Goal: Information Seeking & Learning: Learn about a topic

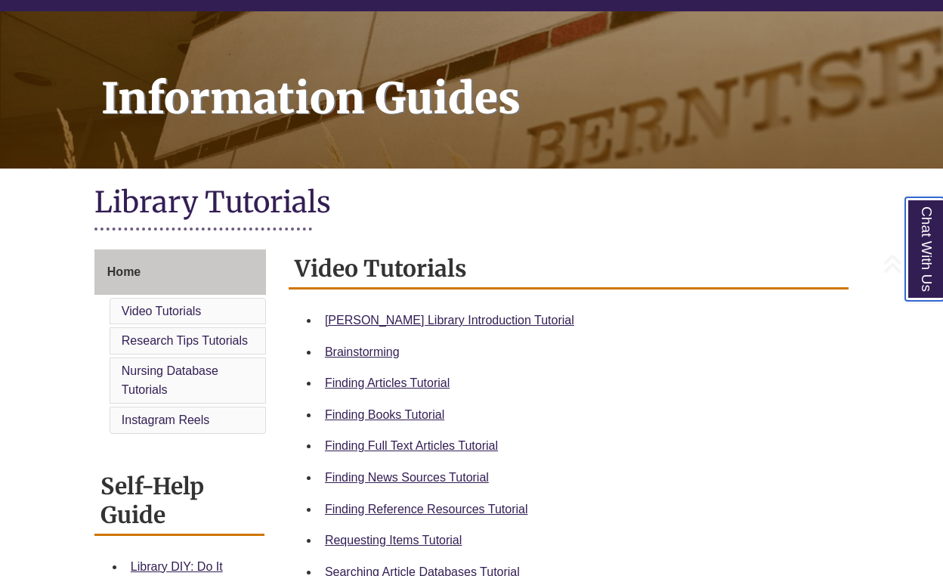
scroll to position [181, 0]
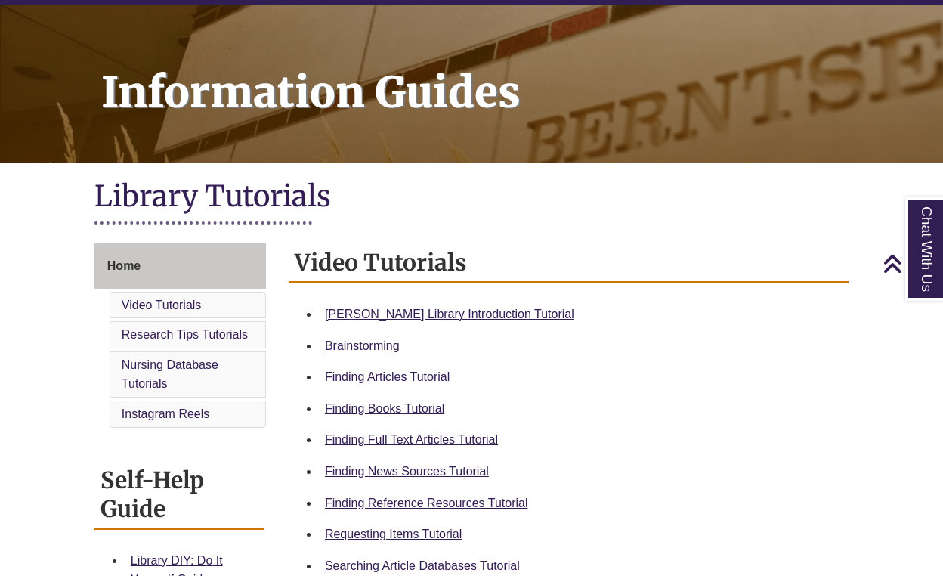
click at [428, 376] on link "Finding Articles Tutorial" at bounding box center [387, 376] width 125 height 13
click at [397, 499] on link "Finding Reference Resources Tutorial" at bounding box center [426, 502] width 203 height 13
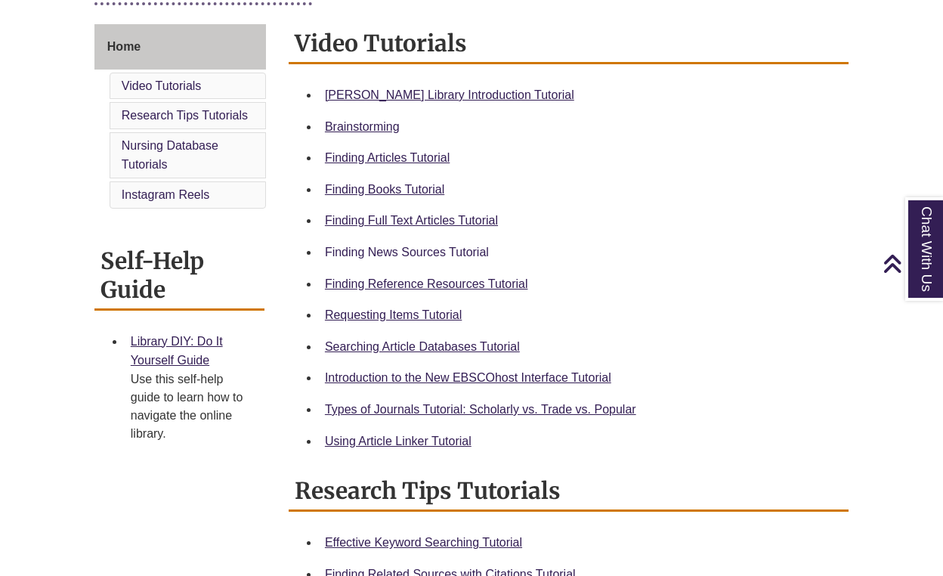
scroll to position [396, 0]
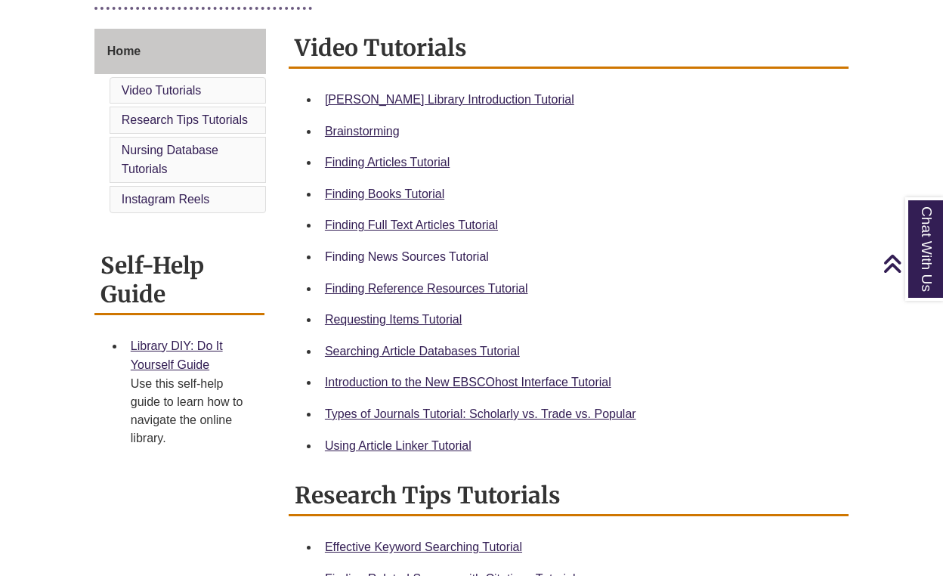
click at [456, 255] on link "Finding News Sources Tutorial" at bounding box center [407, 256] width 164 height 13
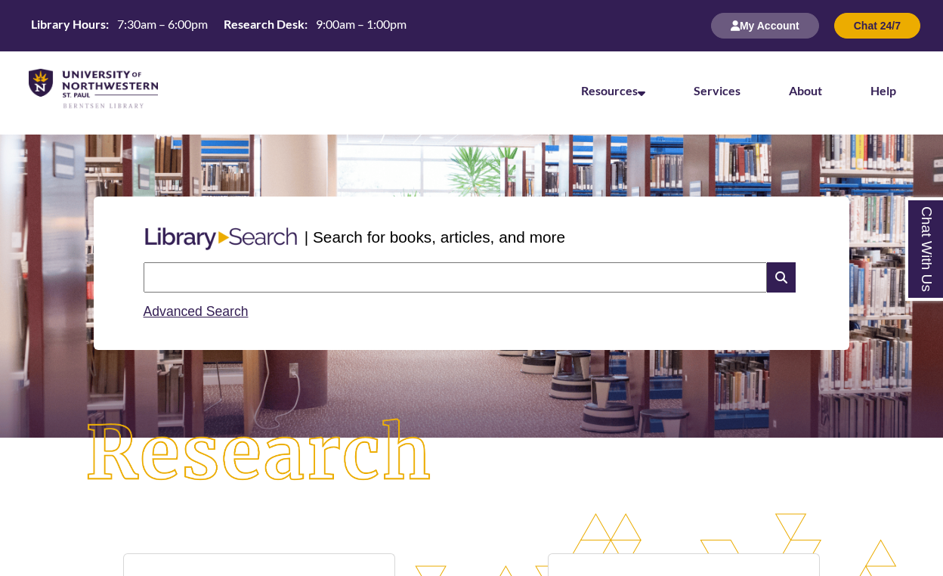
click at [444, 273] on input "text" at bounding box center [455, 277] width 623 height 30
type input "**********"
click at [781, 281] on icon at bounding box center [781, 277] width 29 height 30
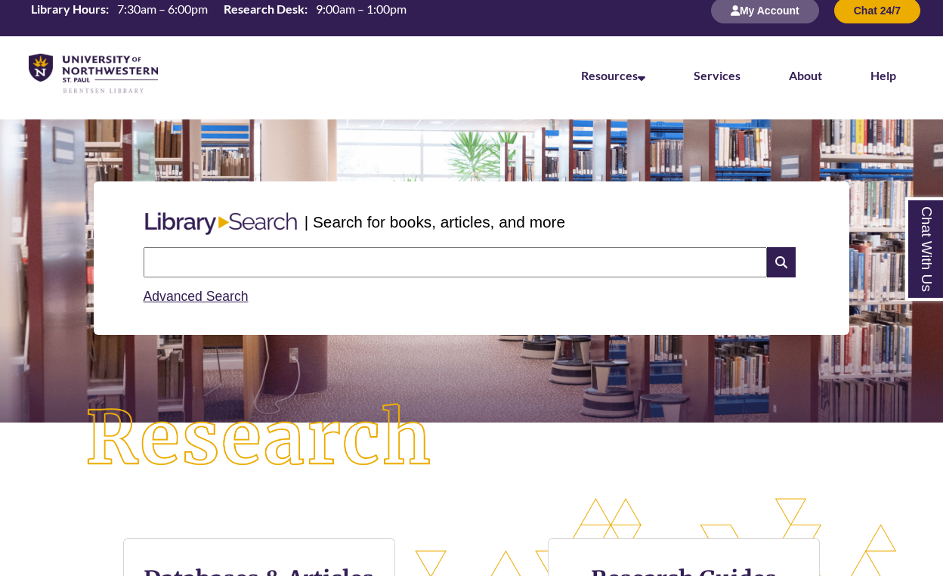
click at [482, 261] on input "text" at bounding box center [455, 262] width 623 height 30
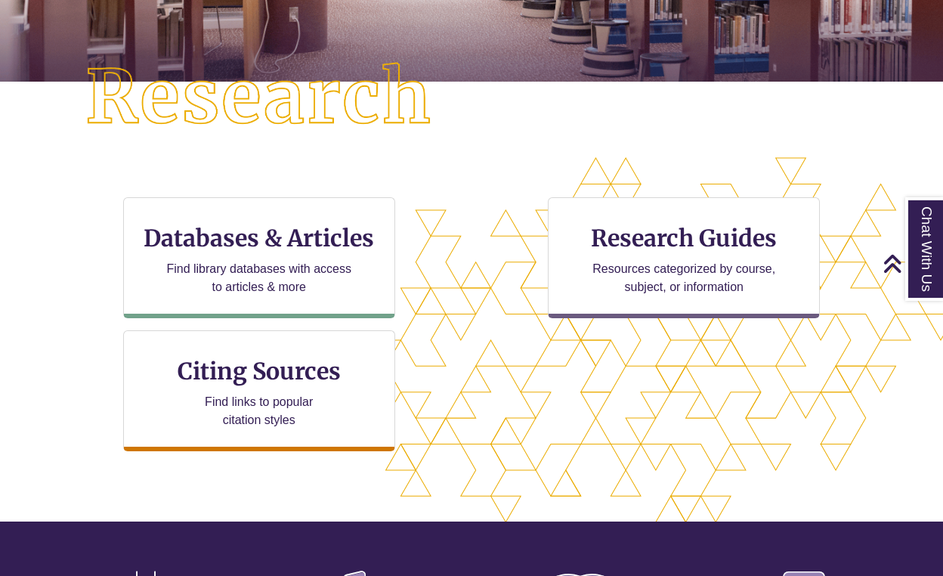
scroll to position [353, 0]
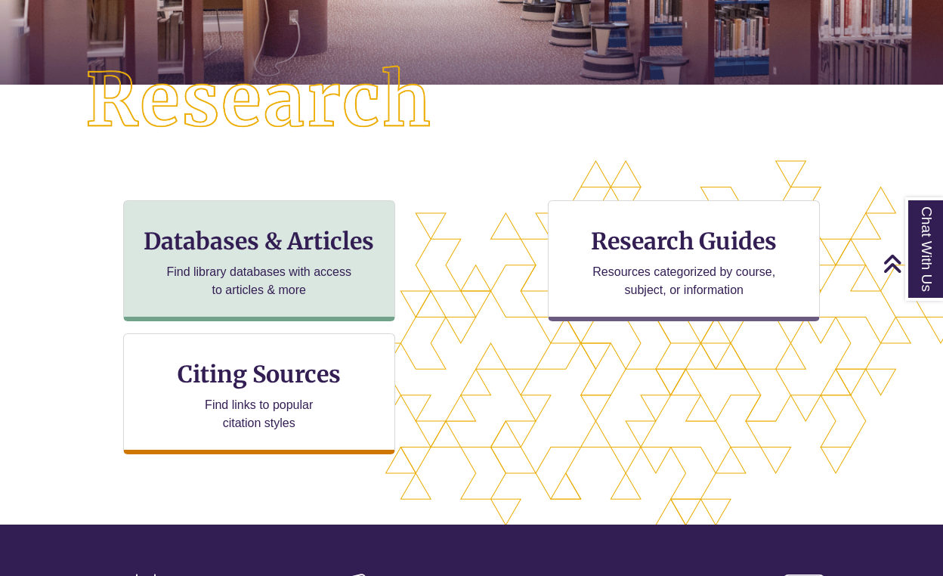
click at [214, 272] on p "Find library databases with access to articles & more" at bounding box center [258, 281] width 197 height 36
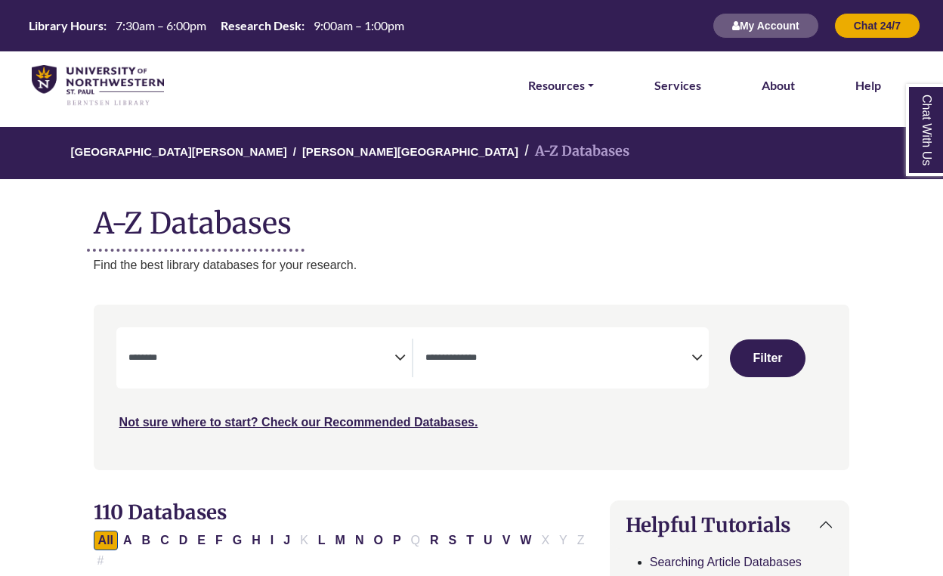
select select "Database Subject Filter"
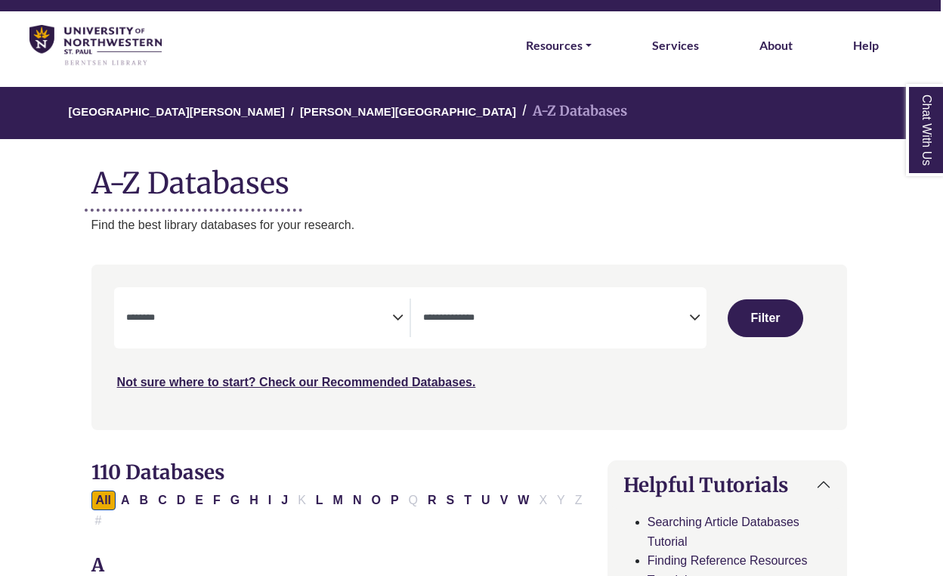
scroll to position [42, 2]
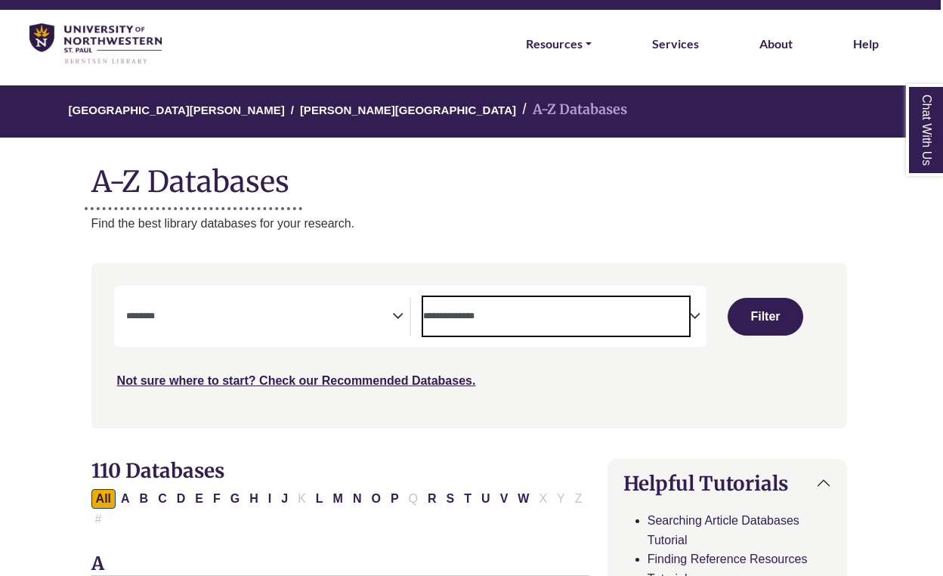
click at [481, 312] on textarea "Search" at bounding box center [556, 317] width 266 height 12
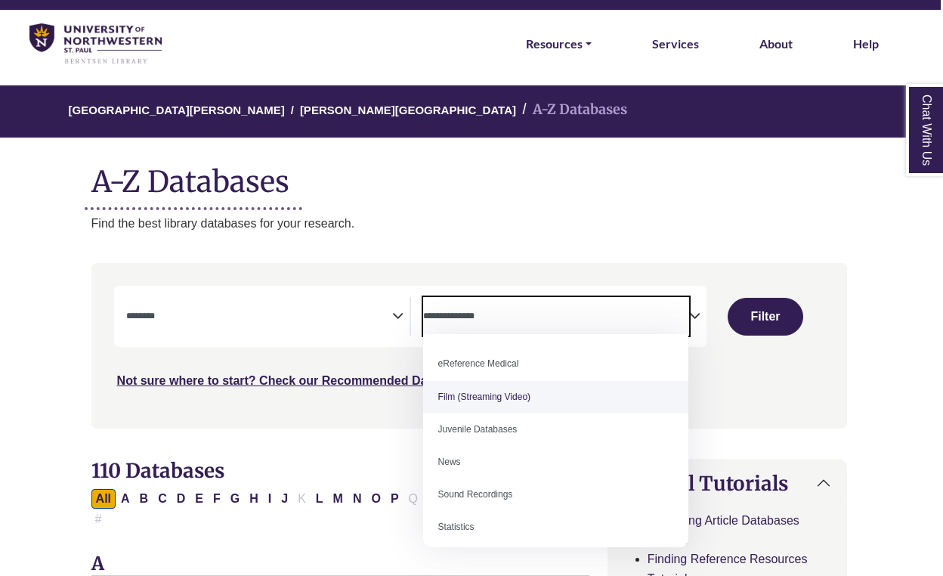
scroll to position [100, 0]
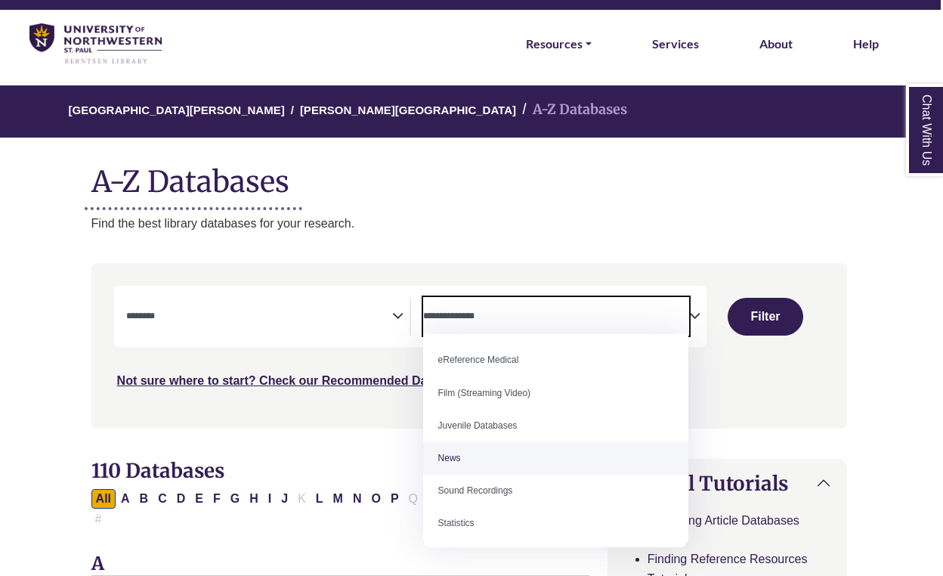
select select "*****"
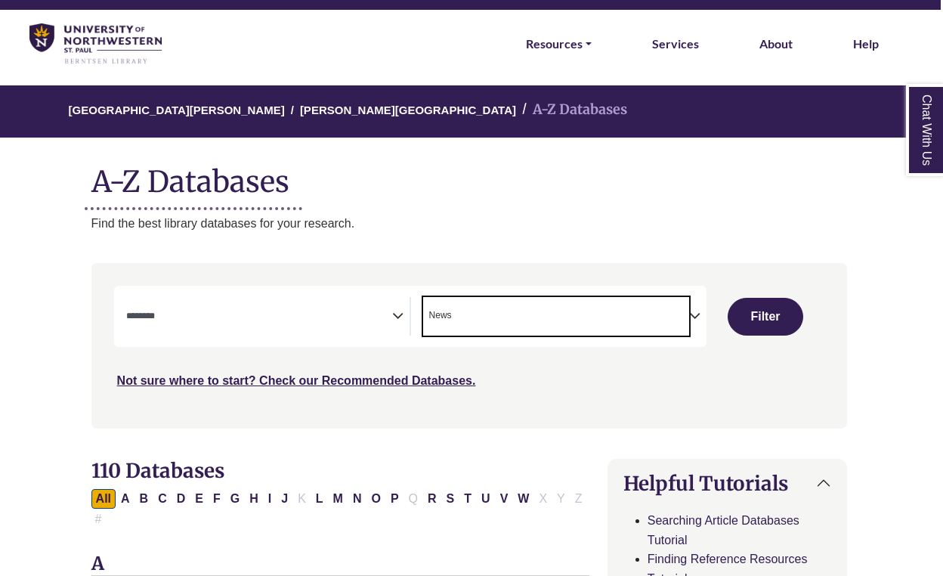
click at [269, 298] on span "Search filters" at bounding box center [259, 316] width 266 height 39
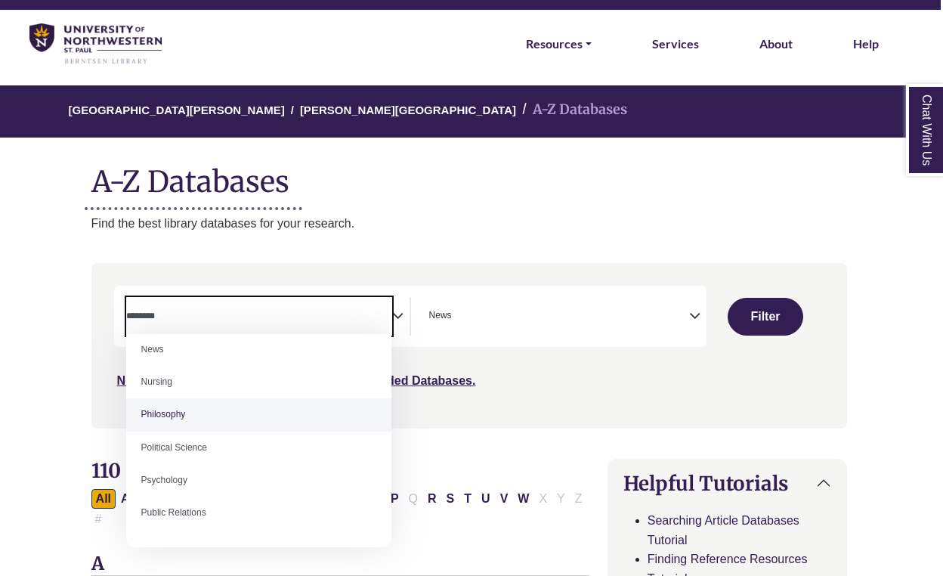
scroll to position [1091, 0]
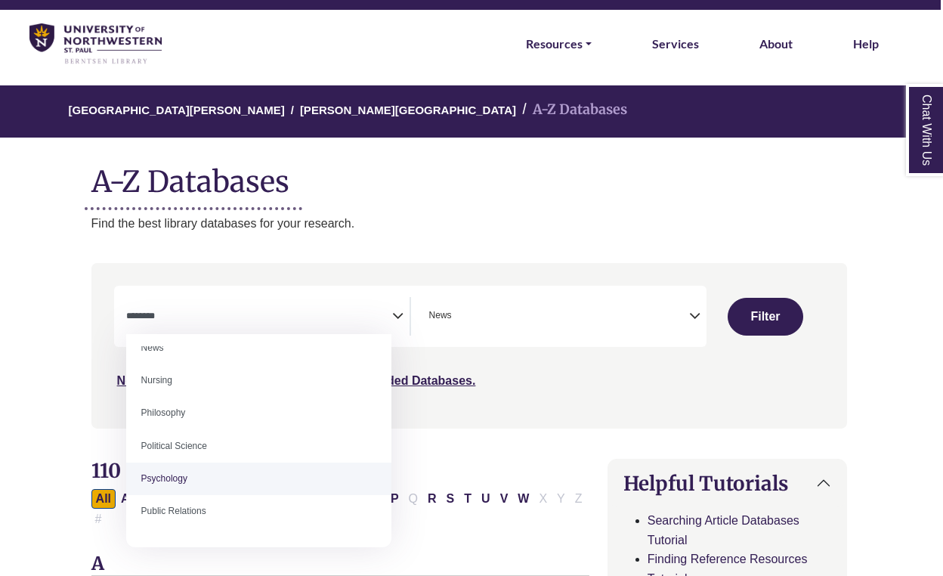
select select "*****"
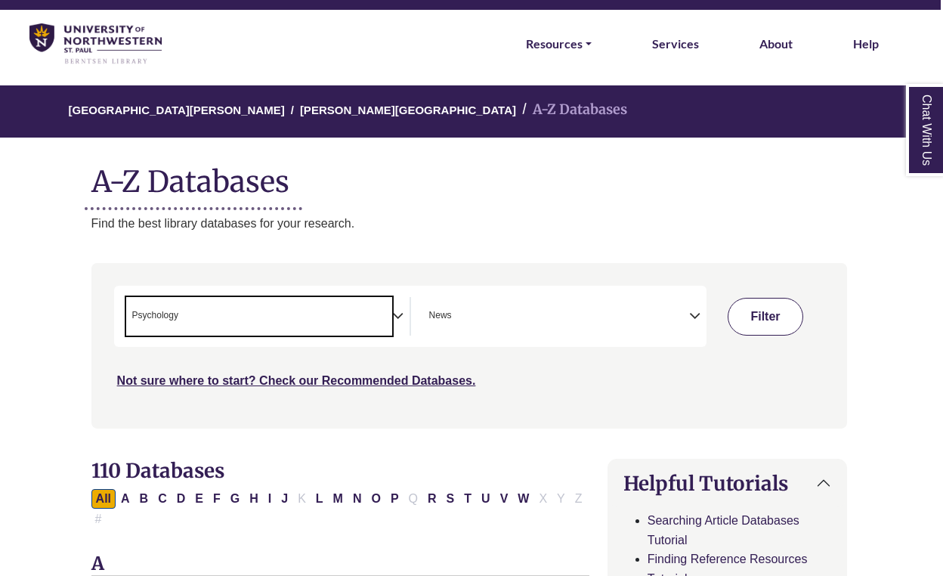
click at [754, 320] on button "Filter" at bounding box center [766, 317] width 76 height 38
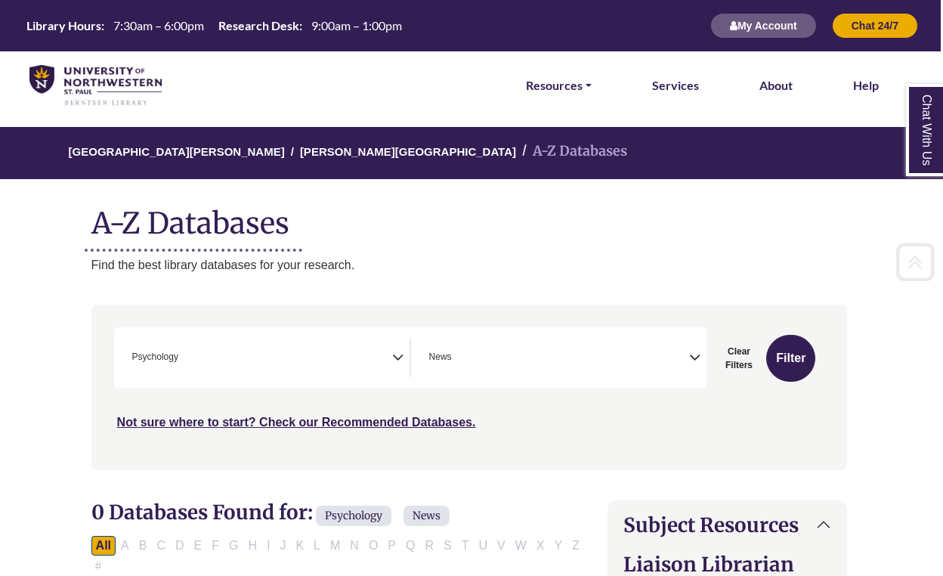
scroll to position [0, 2]
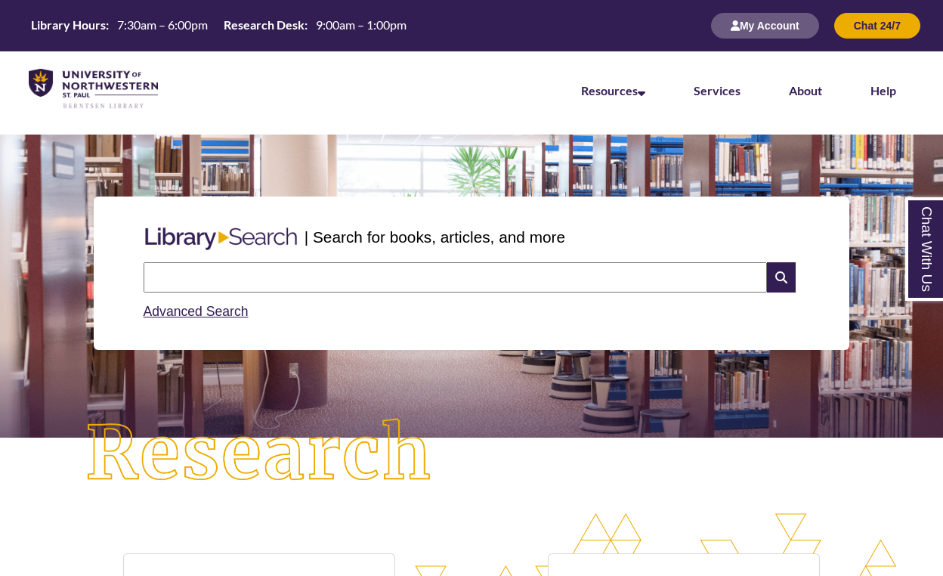
click at [360, 280] on input "text" at bounding box center [455, 277] width 623 height 30
type input "**********"
click at [782, 279] on icon at bounding box center [781, 277] width 29 height 30
